Goal: Task Accomplishment & Management: Use online tool/utility

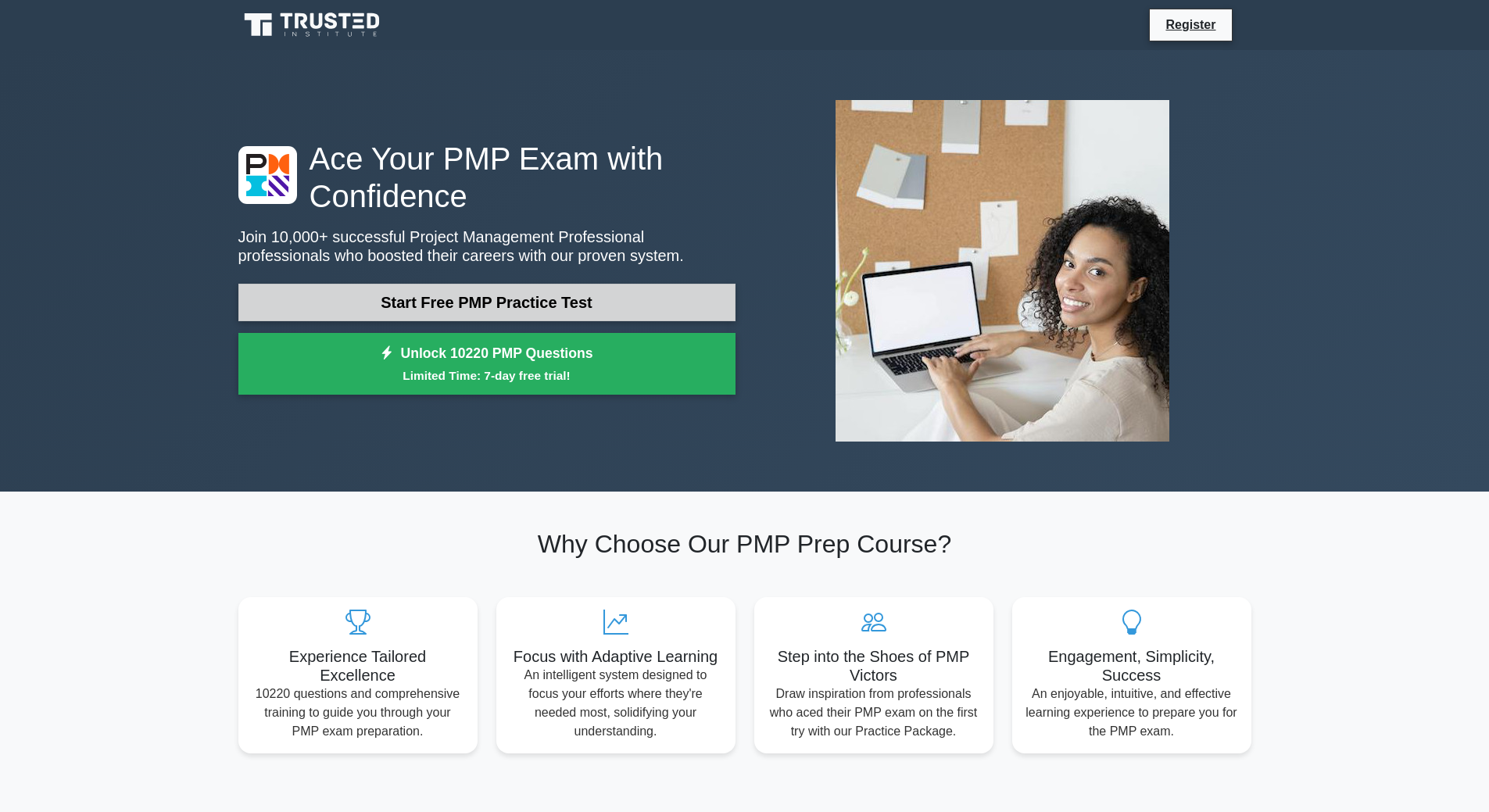
click at [588, 301] on link "Start Free PMP Practice Test" at bounding box center [487, 302] width 497 height 38
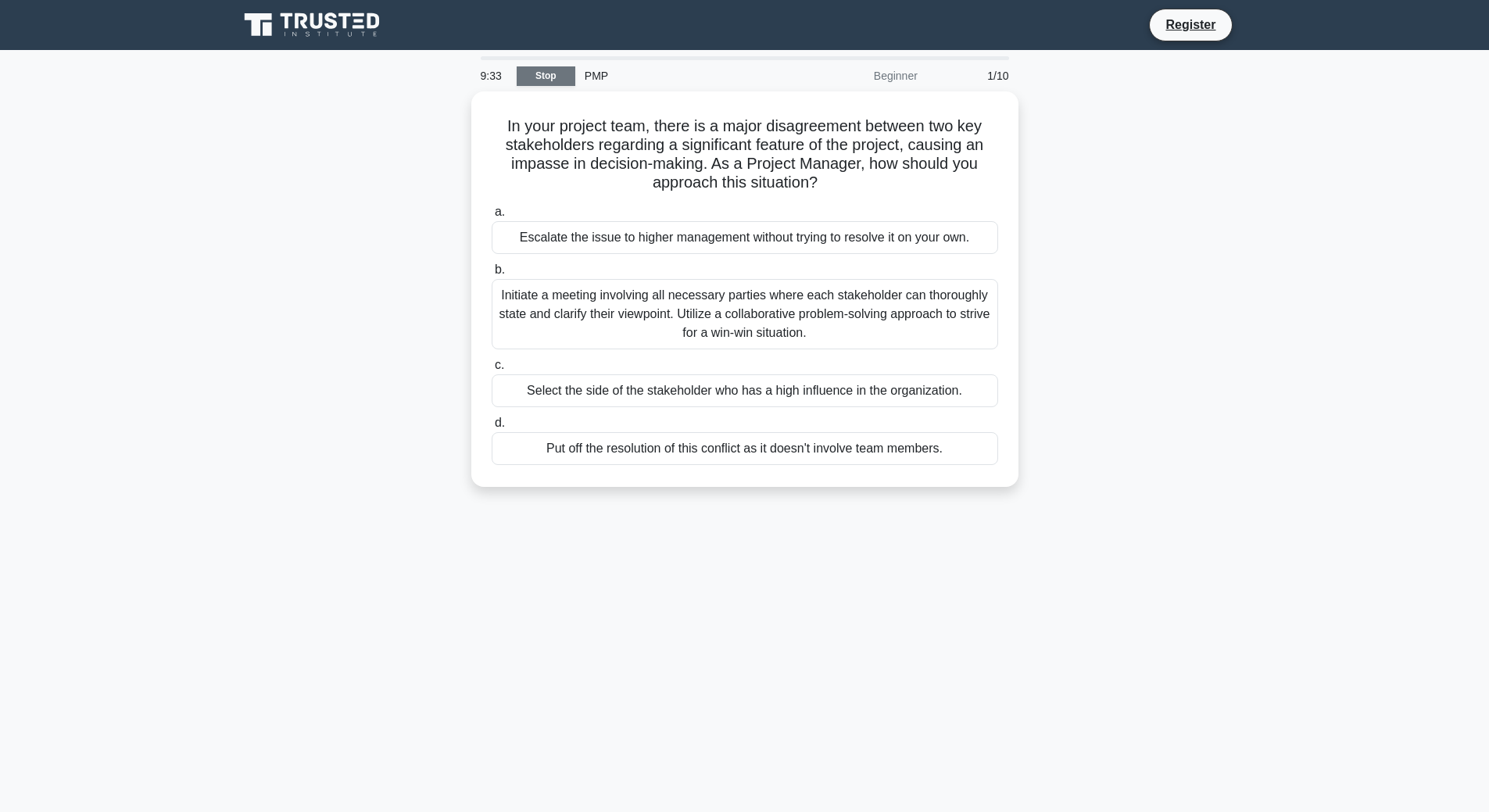
click at [551, 79] on link "Stop" at bounding box center [546, 76] width 59 height 19
